Goal: Use online tool/utility: Utilize a website feature to perform a specific function

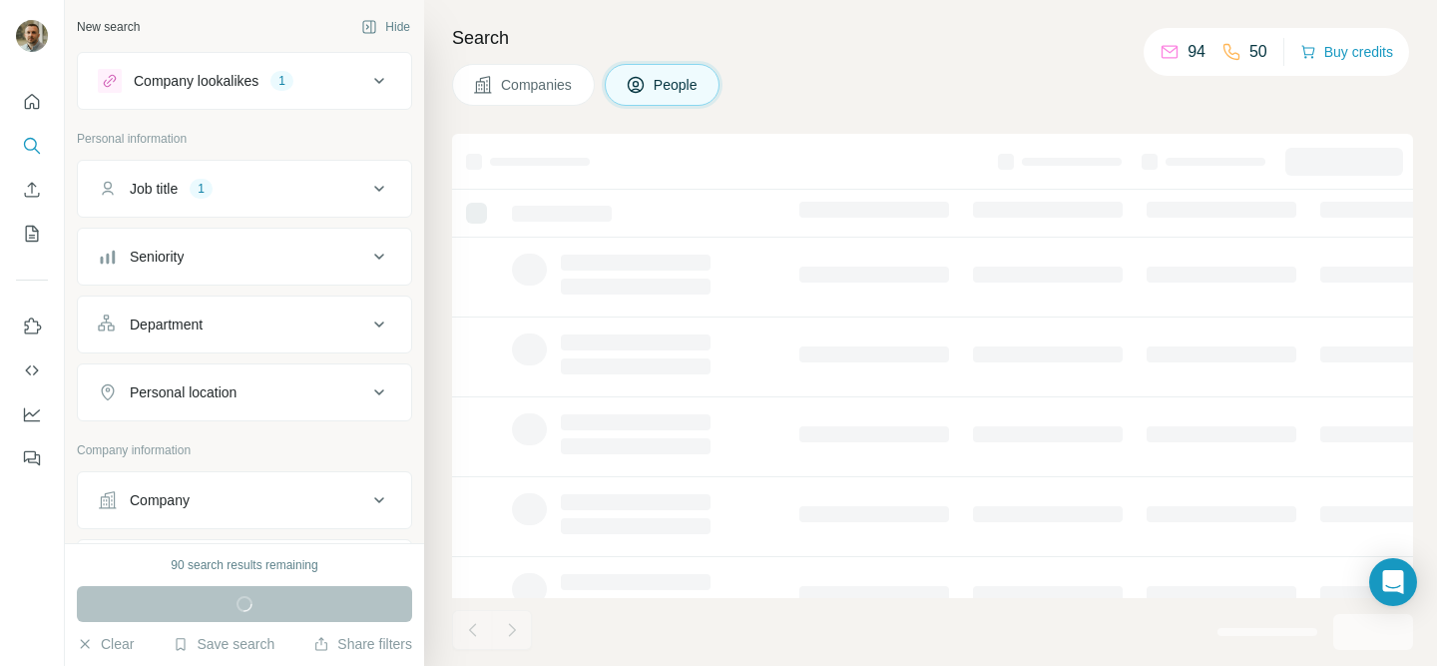
click at [378, 83] on icon at bounding box center [379, 81] width 10 height 6
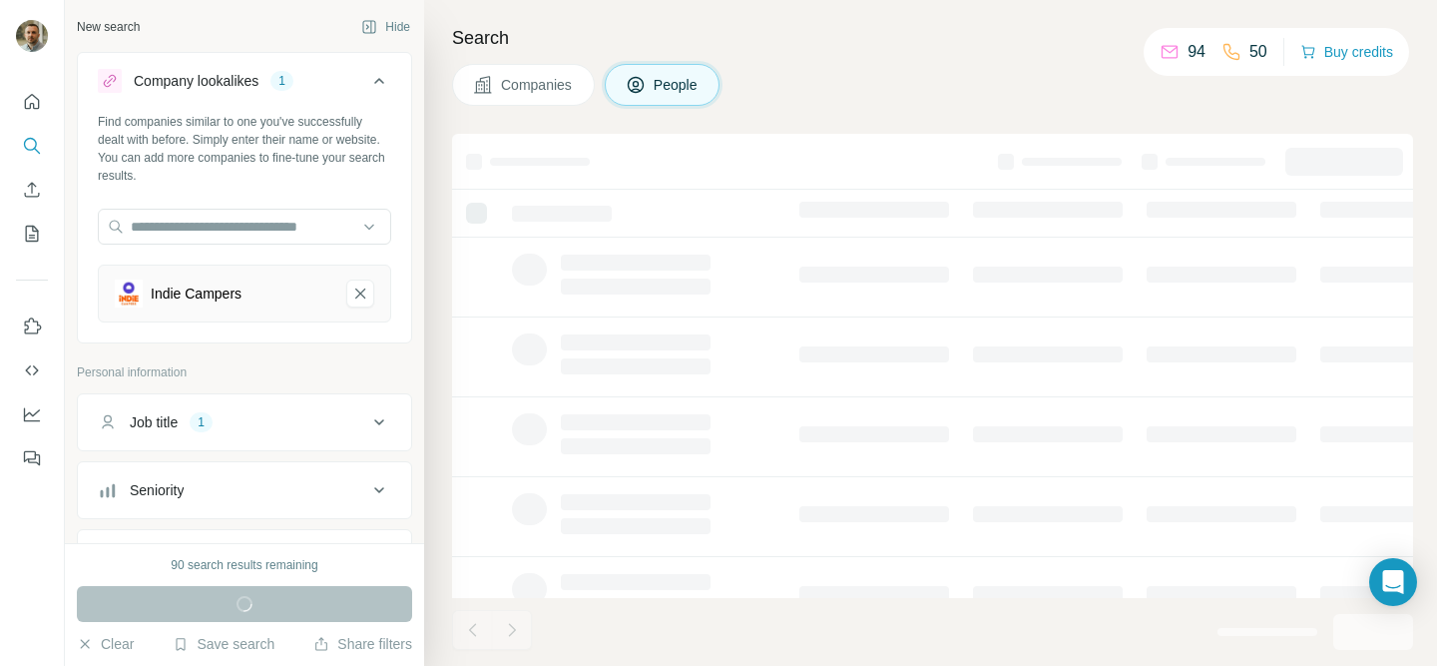
click at [378, 83] on icon at bounding box center [379, 81] width 24 height 24
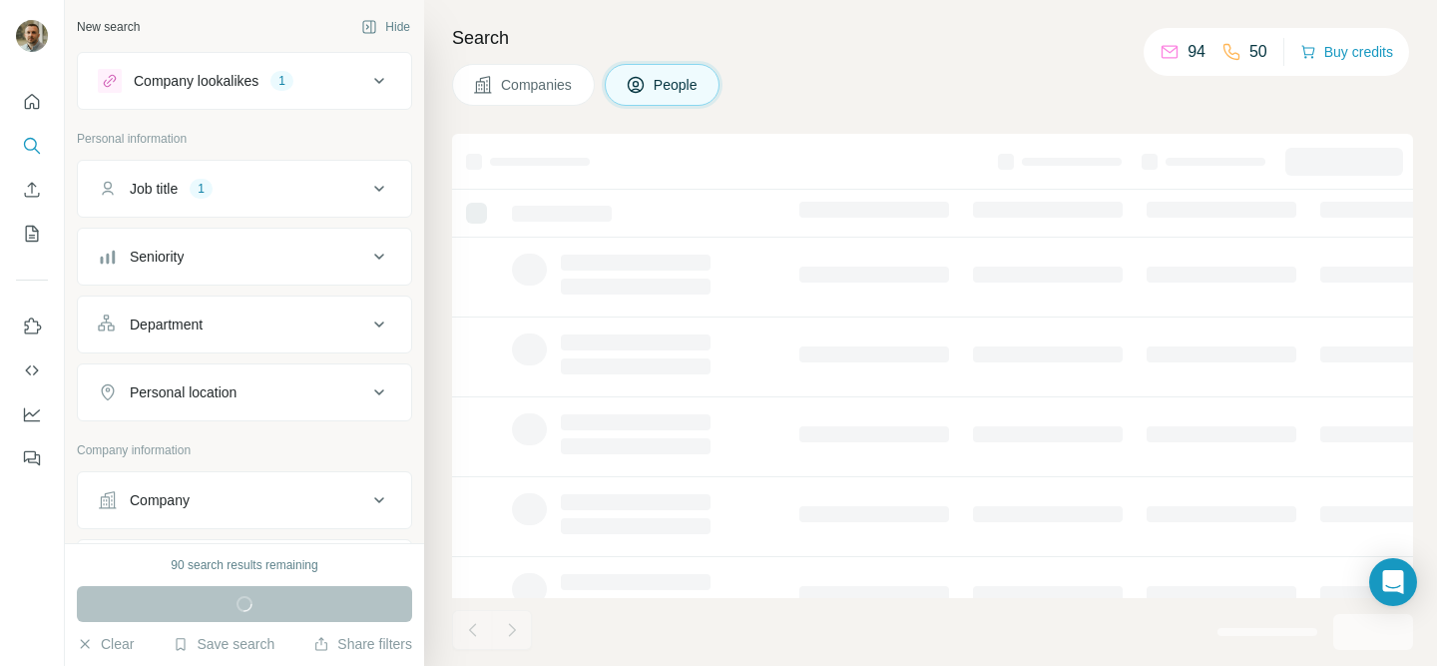
click at [377, 181] on icon at bounding box center [379, 189] width 24 height 24
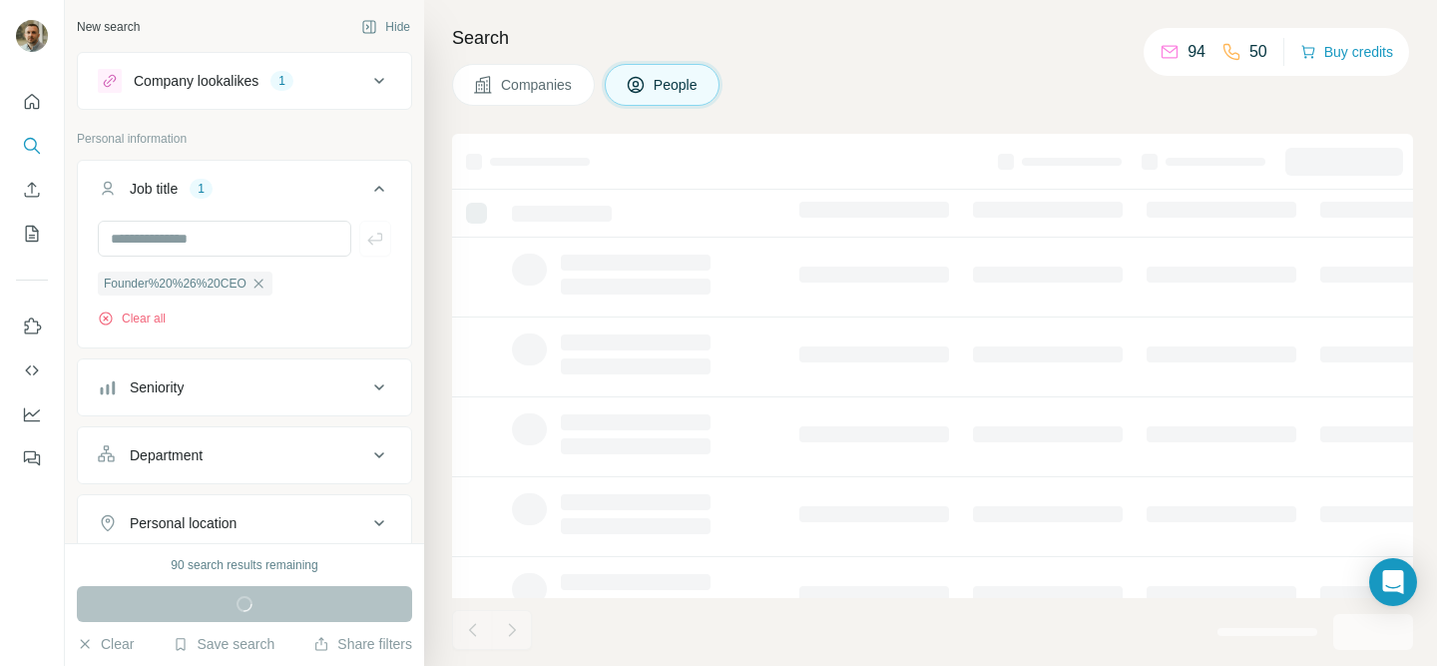
click at [377, 181] on icon at bounding box center [379, 189] width 24 height 24
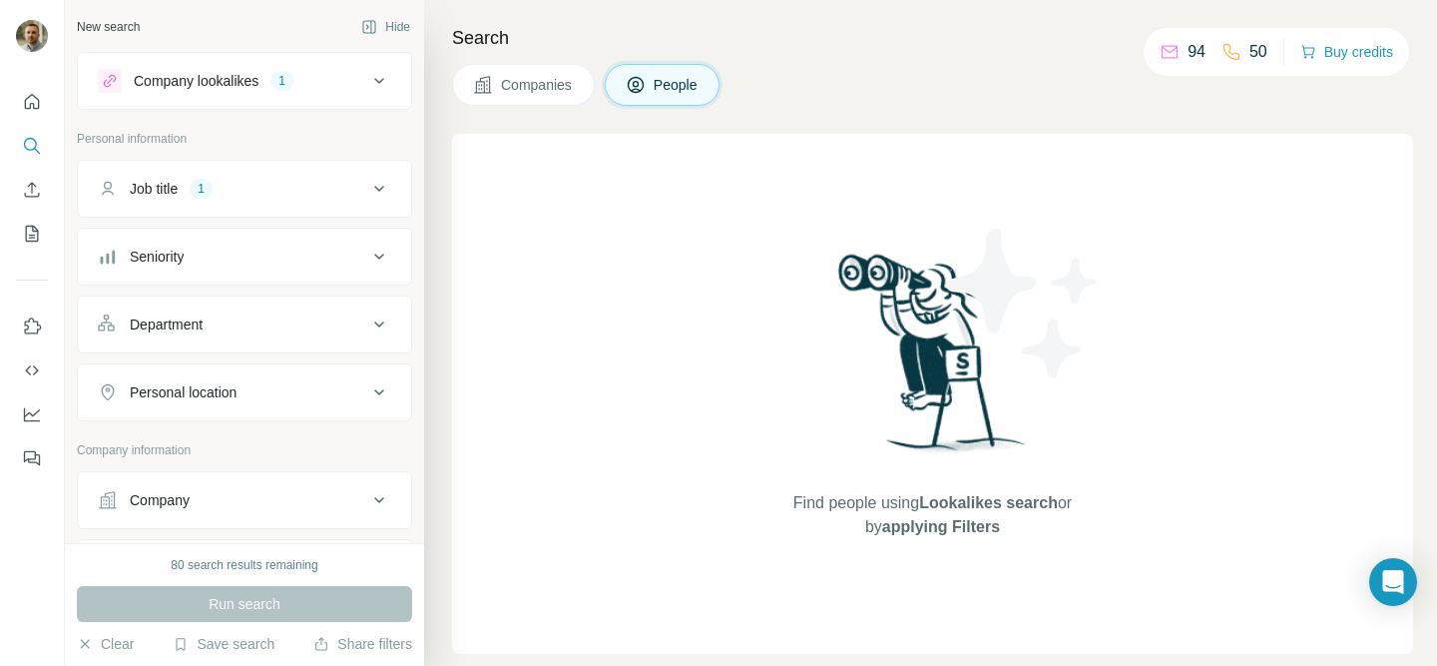
click at [376, 197] on icon at bounding box center [379, 189] width 24 height 24
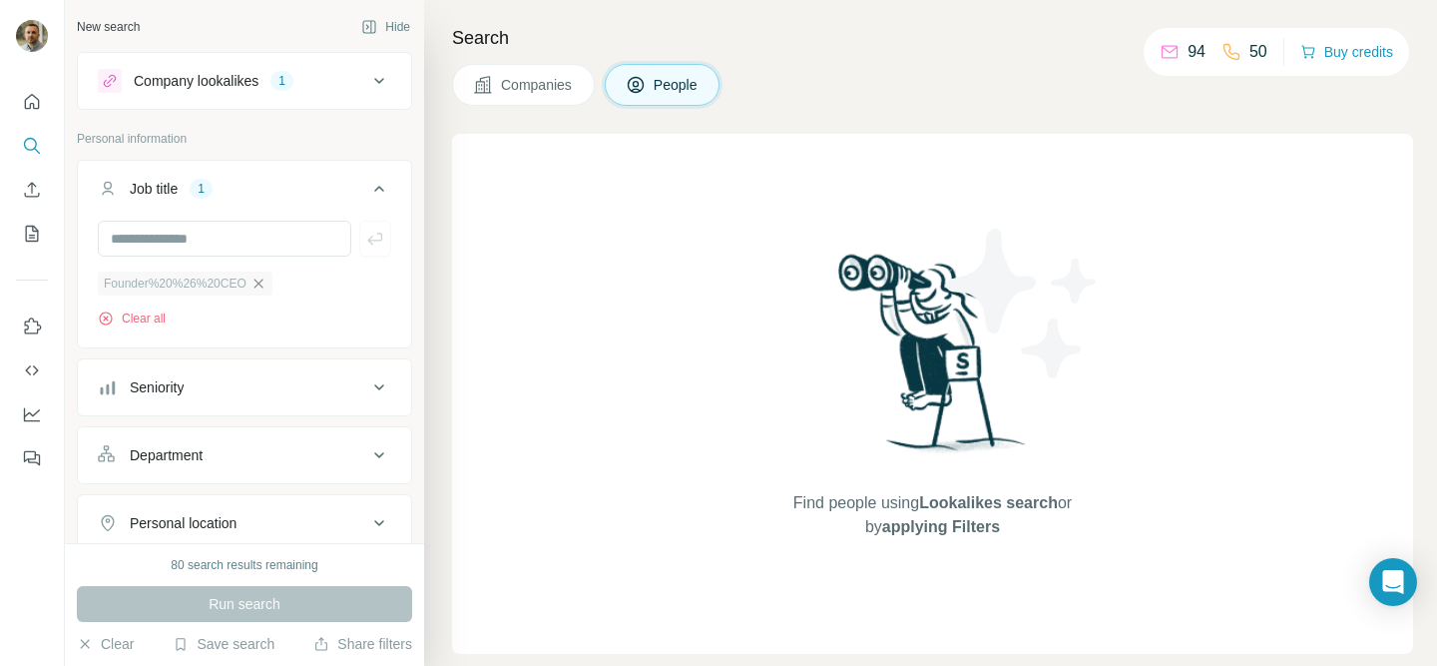
click at [261, 284] on icon "button" at bounding box center [257, 282] width 9 height 9
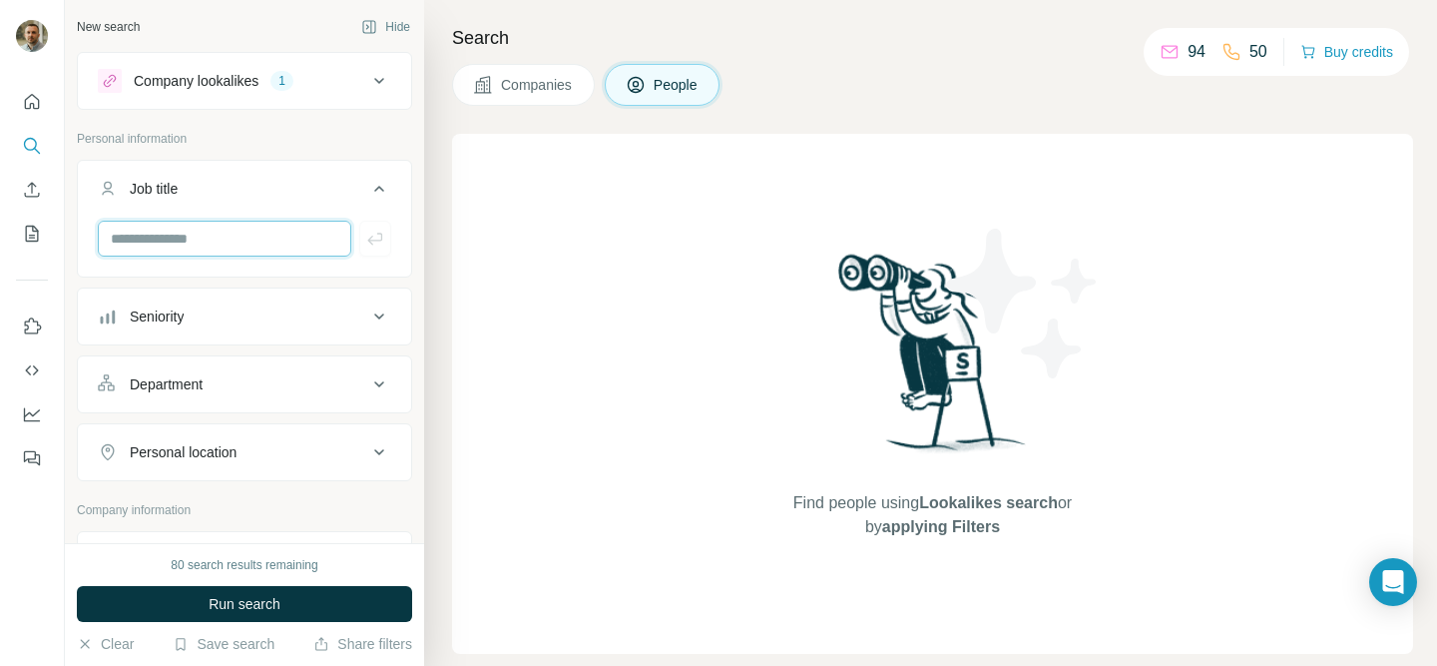
click at [227, 246] on input "text" at bounding box center [224, 239] width 253 height 36
type input "***"
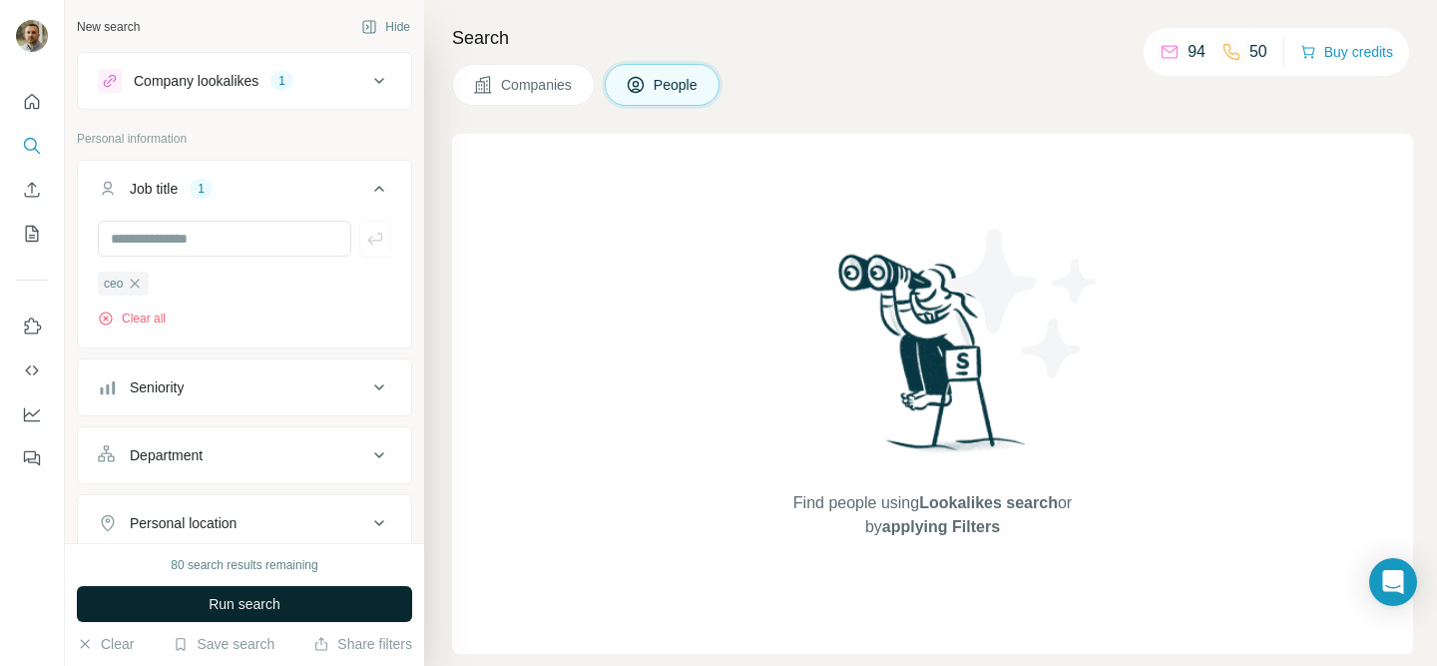
click at [255, 592] on button "Run search" at bounding box center [244, 604] width 335 height 36
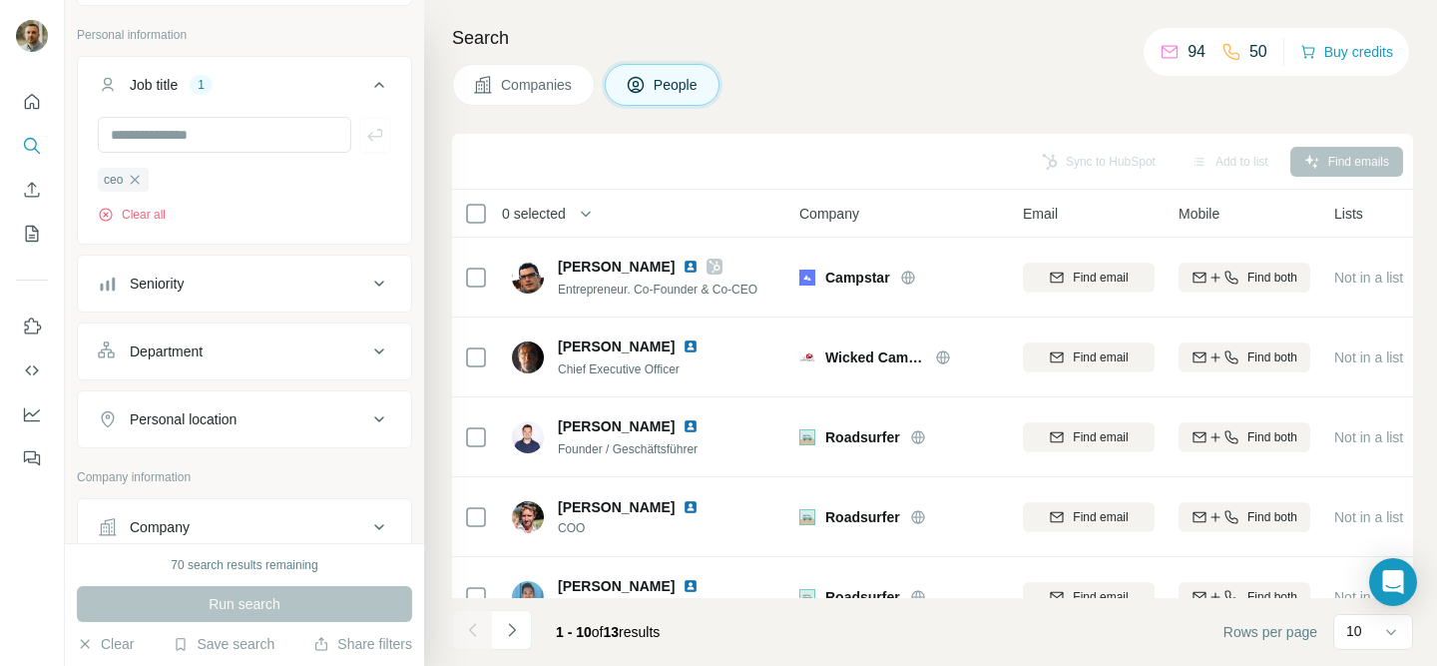
scroll to position [111, 0]
click at [275, 409] on div "Personal location" at bounding box center [232, 412] width 269 height 20
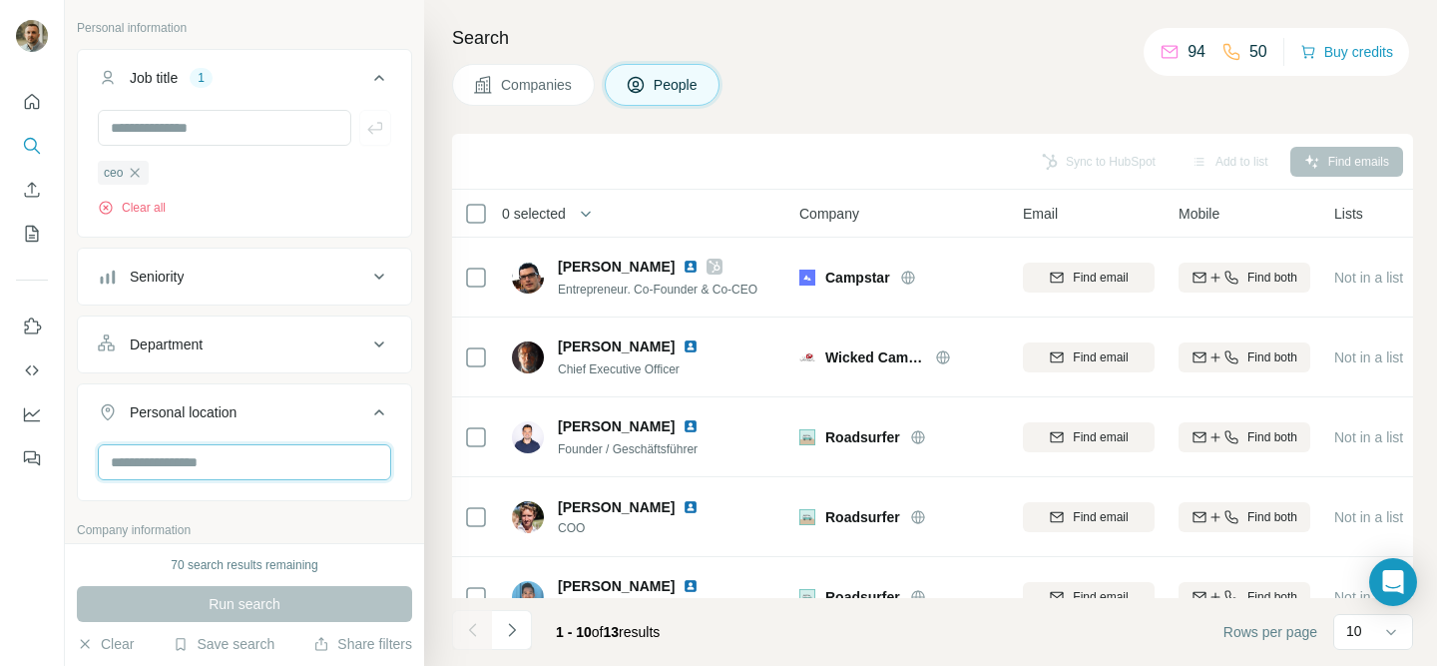
click at [217, 456] on input "text" at bounding box center [244, 462] width 293 height 36
click at [178, 472] on input "******" at bounding box center [244, 462] width 293 height 36
type input "****"
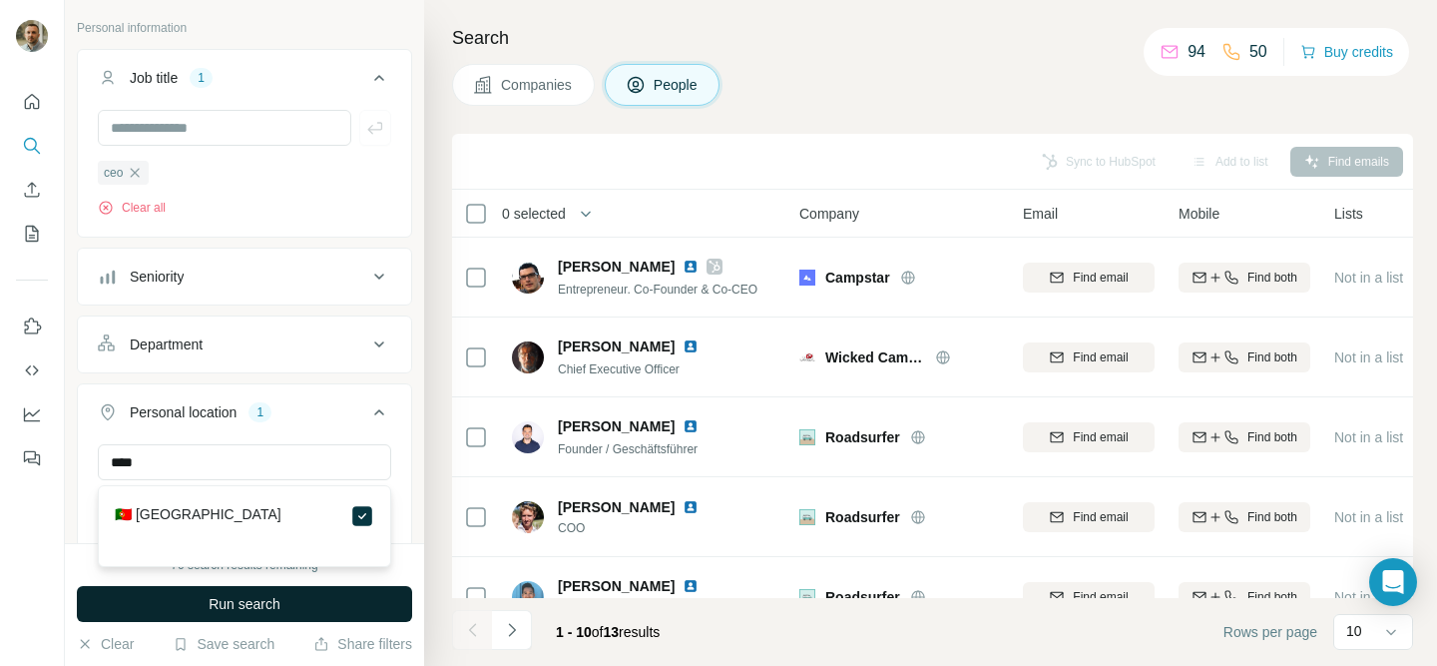
click at [288, 605] on button "Run search" at bounding box center [244, 604] width 335 height 36
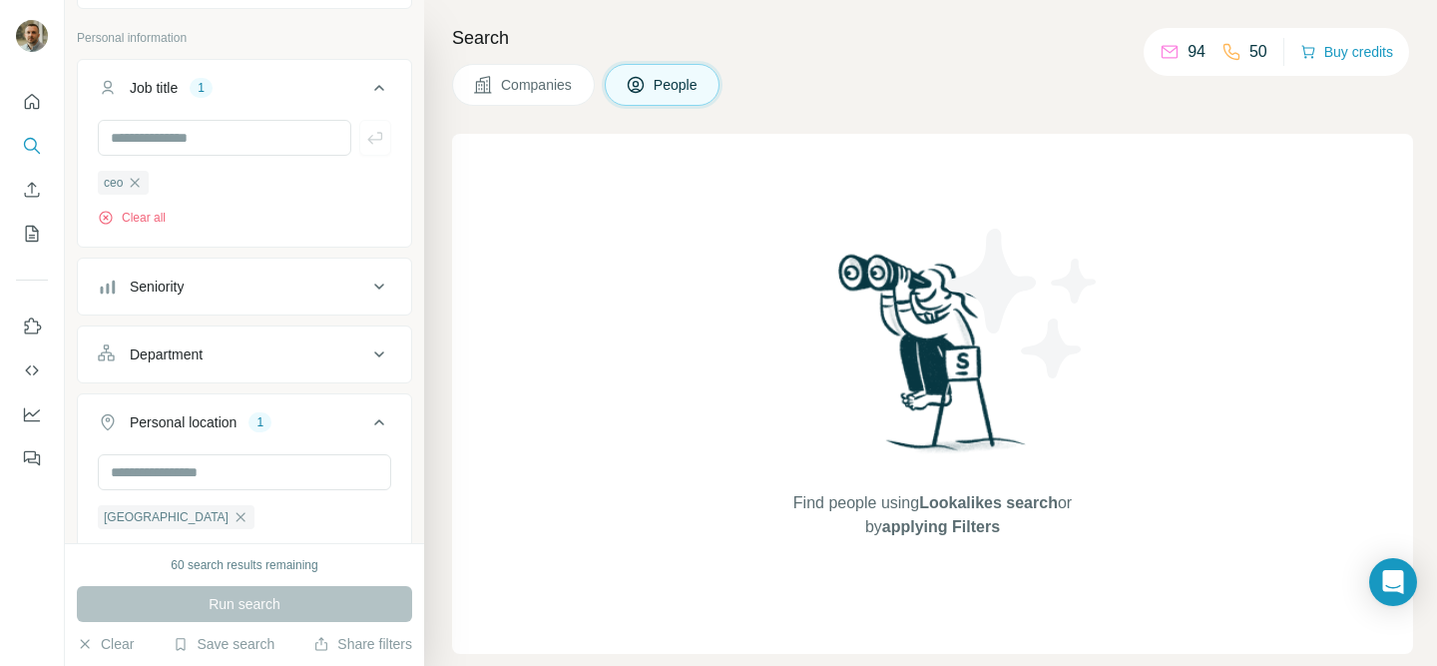
scroll to position [90, 0]
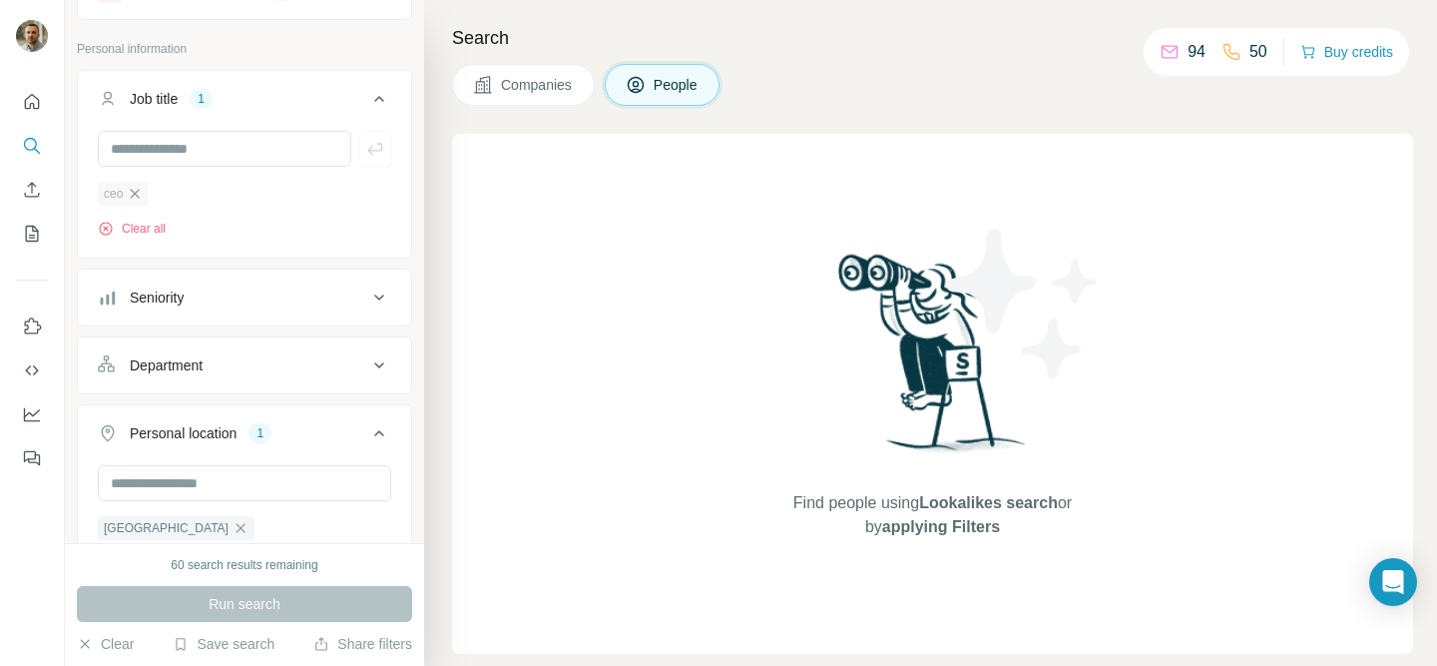
click at [140, 195] on icon "button" at bounding box center [135, 194] width 16 height 16
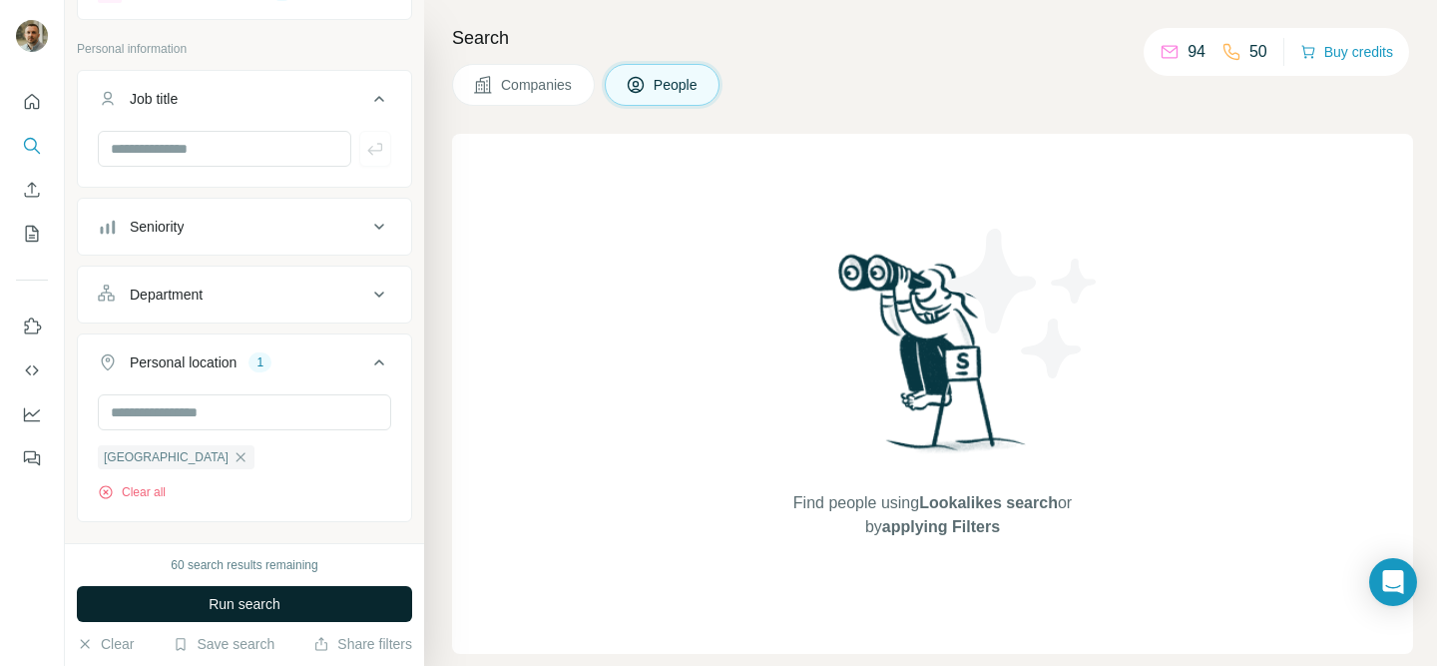
click at [219, 614] on button "Run search" at bounding box center [244, 604] width 335 height 36
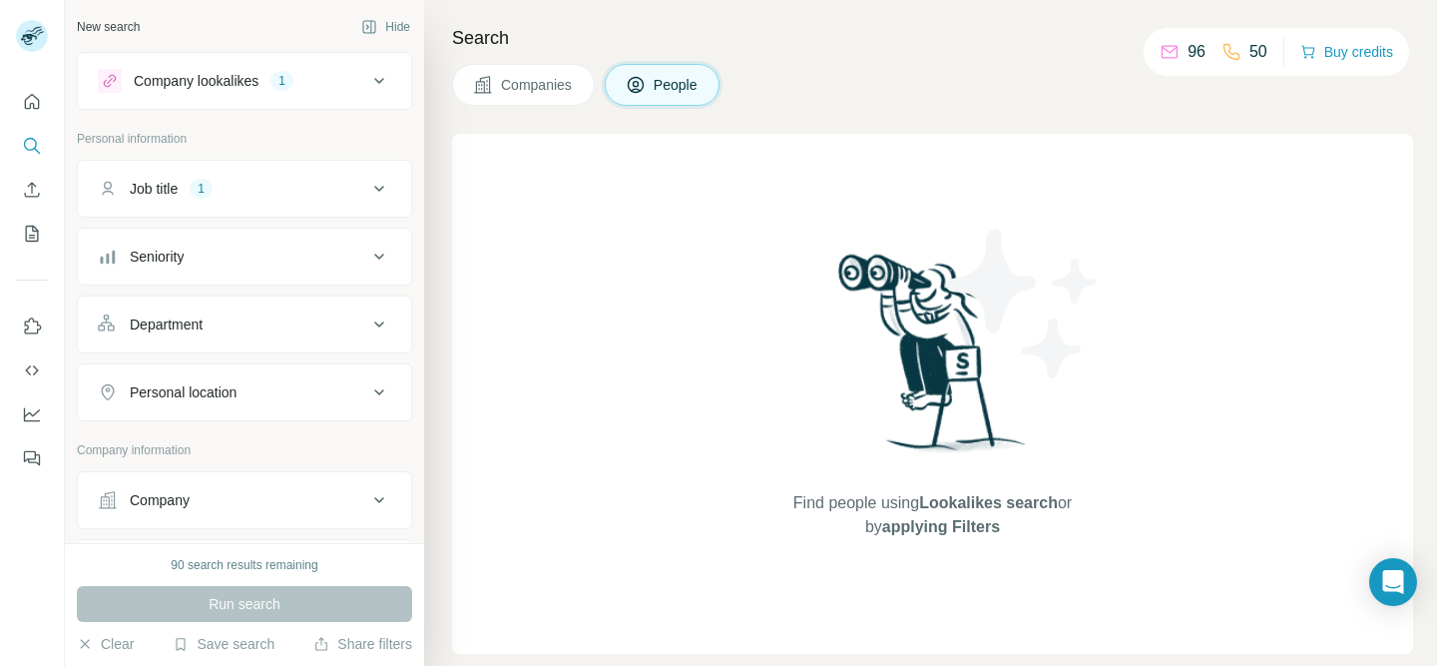
click at [392, 88] on button "Company lookalikes 1" at bounding box center [244, 81] width 333 height 48
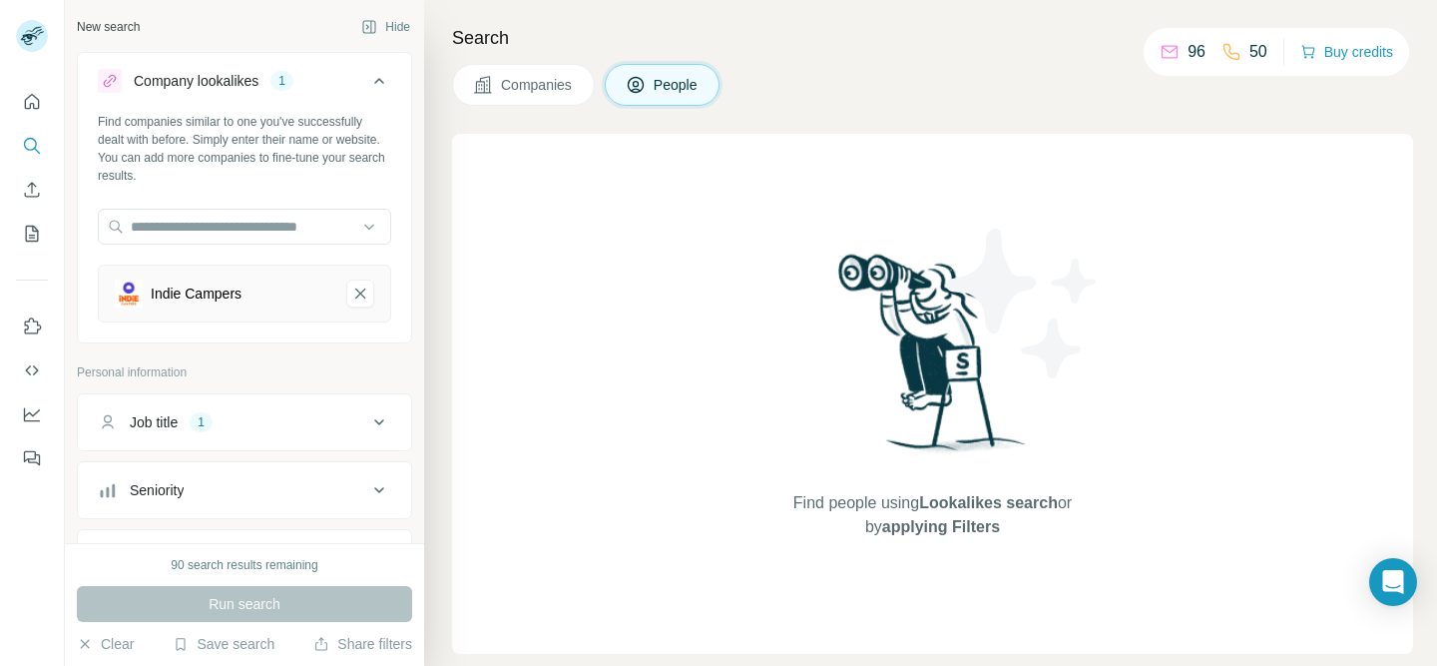
click at [392, 88] on button "Company lookalikes 1" at bounding box center [244, 85] width 333 height 56
